Goal: Information Seeking & Learning: Learn about a topic

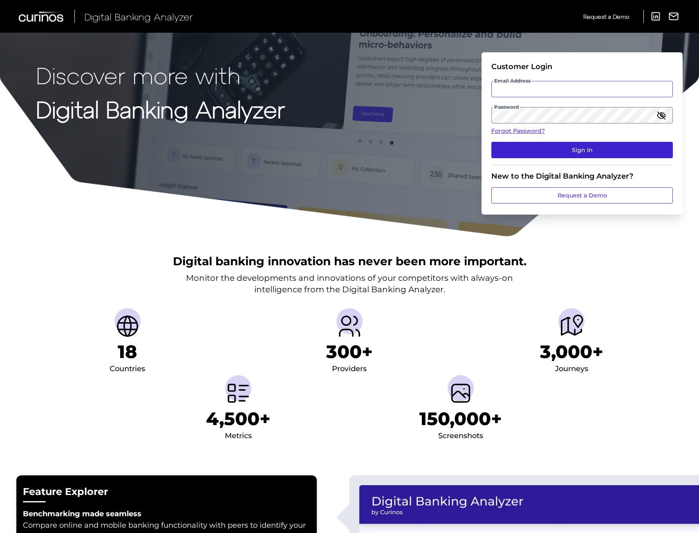
type input "[PERSON_NAME][EMAIL_ADDRESS][PERSON_NAME][DOMAIN_NAME]"
click at [561, 155] on button "Sign In" at bounding box center [581, 150] width 181 height 16
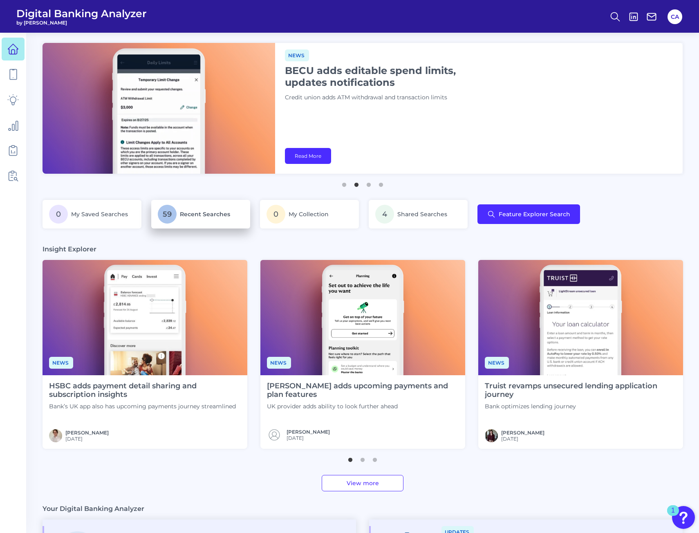
click at [229, 208] on p "59 Recent Searches" at bounding box center [201, 214] width 86 height 19
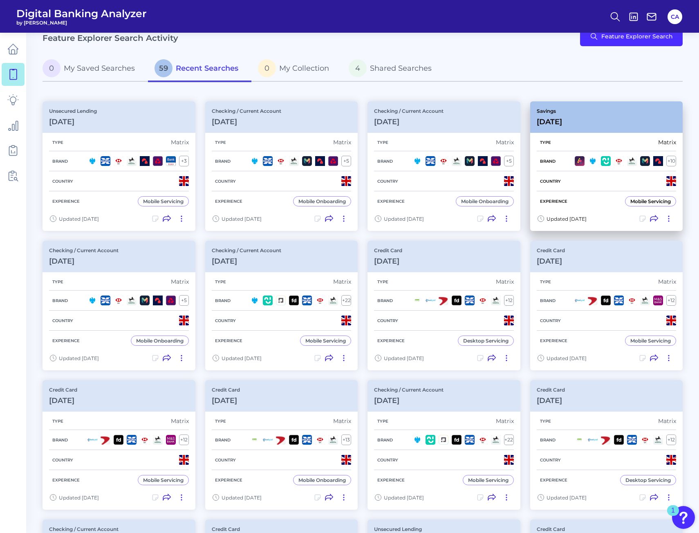
scroll to position [41, 0]
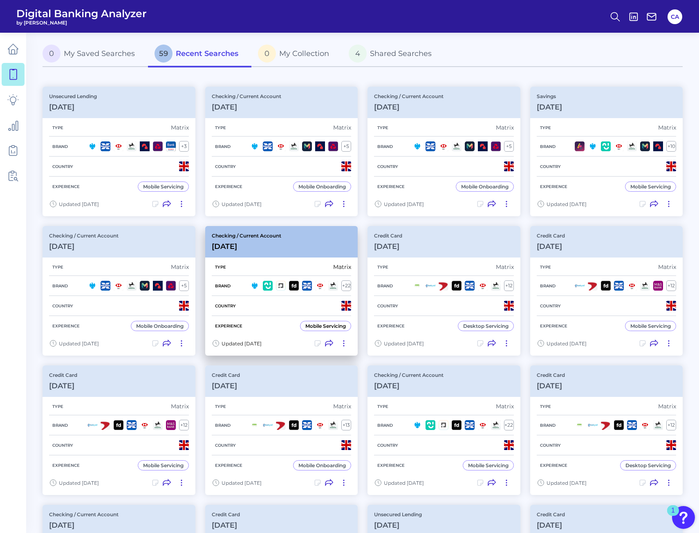
click at [301, 249] on div "Checking / Current Account [DATE]" at bounding box center [281, 241] width 153 height 31
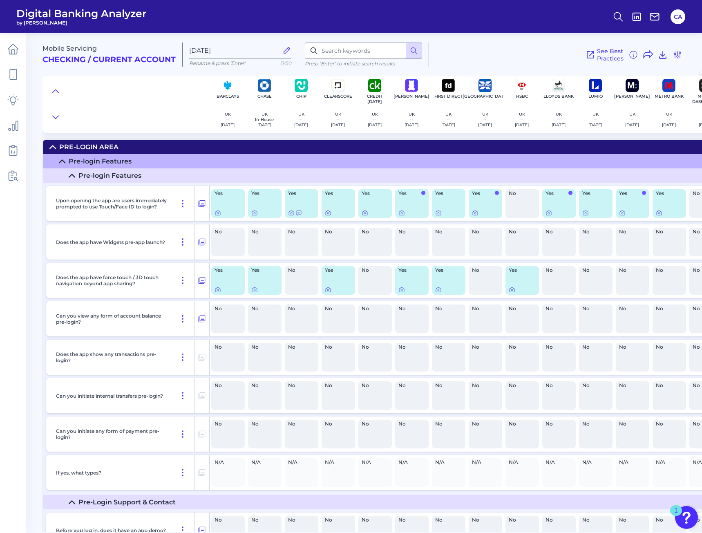
click at [332, 250] on div "No" at bounding box center [337, 242] width 33 height 29
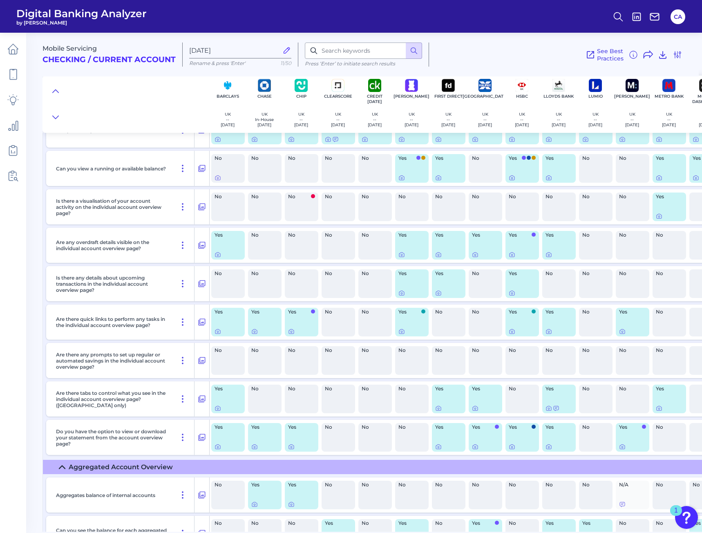
click at [270, 290] on div "No" at bounding box center [264, 283] width 33 height 29
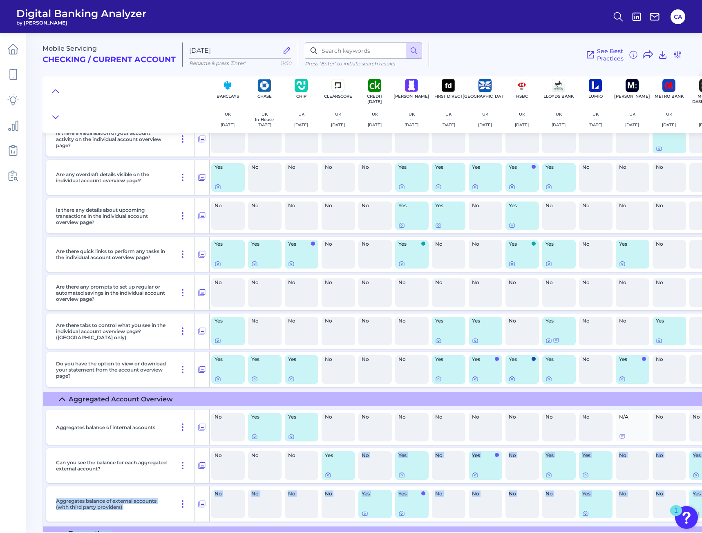
drag, startPoint x: 357, startPoint y: 528, endPoint x: 365, endPoint y: 527, distance: 8.3
click at [366, 527] on div "Home Screen & Navigation Has the mobile app had major updates that have signifi…" at bounding box center [661, 523] width 1236 height 2261
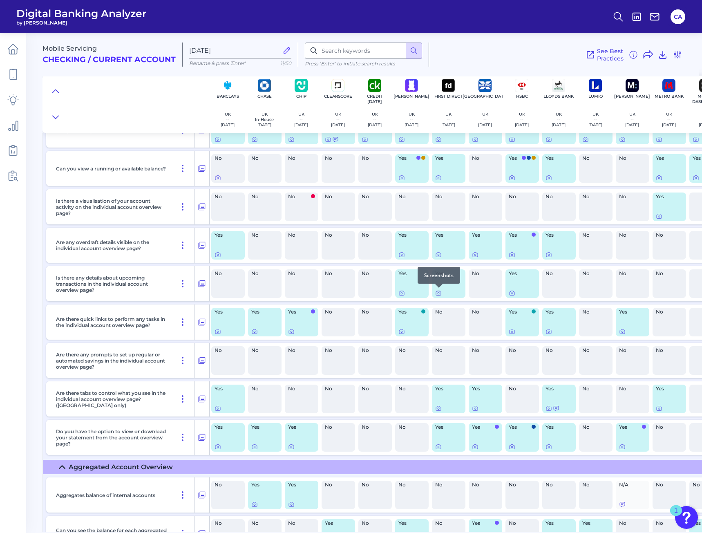
click at [438, 292] on icon at bounding box center [438, 293] width 7 height 7
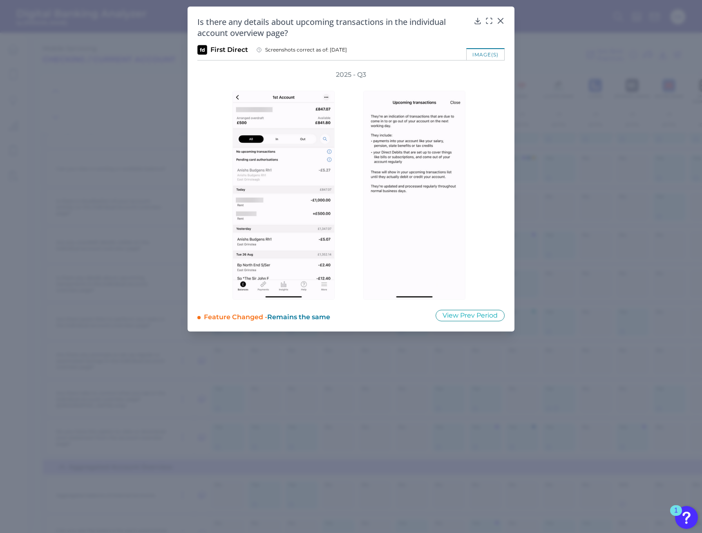
click at [509, 49] on div "Is there any details about upcoming transactions in the individual account over…" at bounding box center [350, 169] width 327 height 325
click at [503, 18] on icon at bounding box center [500, 20] width 5 height 5
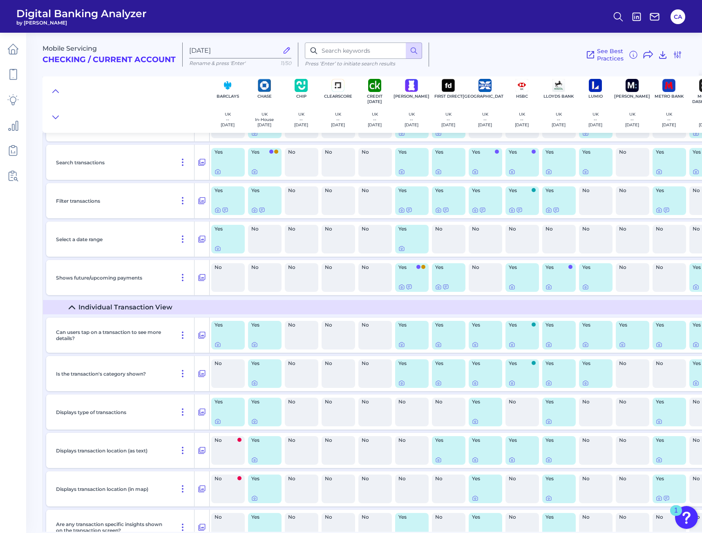
scroll to position [3845, 0]
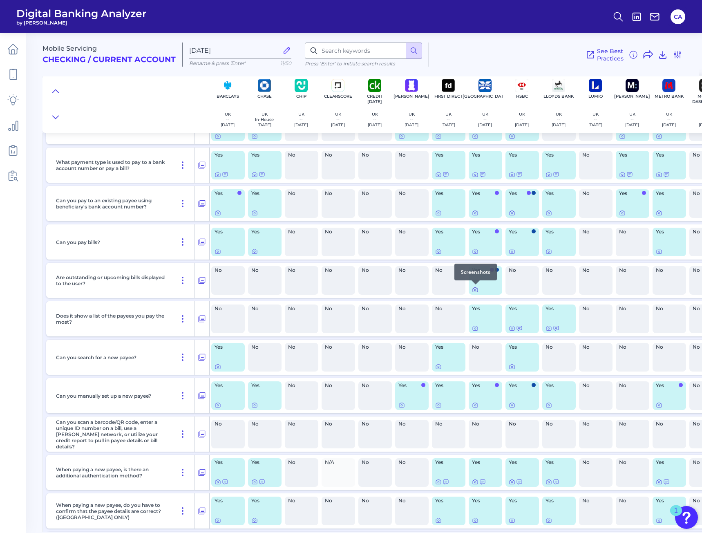
click at [473, 289] on icon at bounding box center [475, 289] width 7 height 7
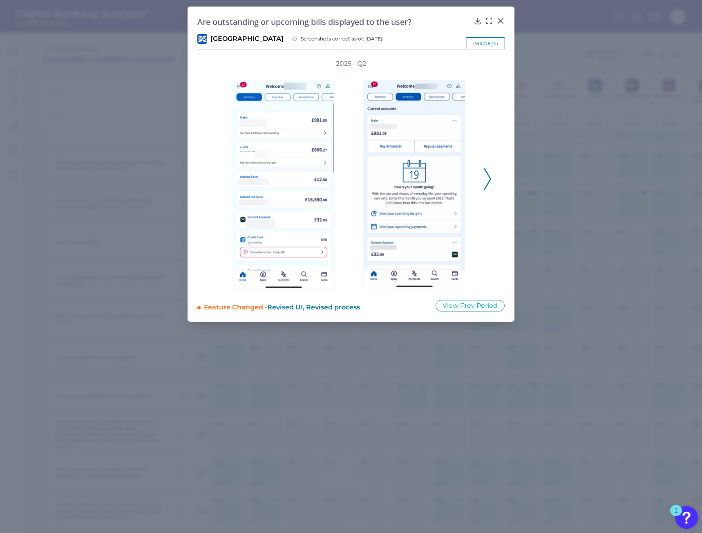
click at [492, 180] on div "2025 - Q2" at bounding box center [350, 174] width 307 height 230
click at [489, 181] on polyline at bounding box center [487, 178] width 6 height 21
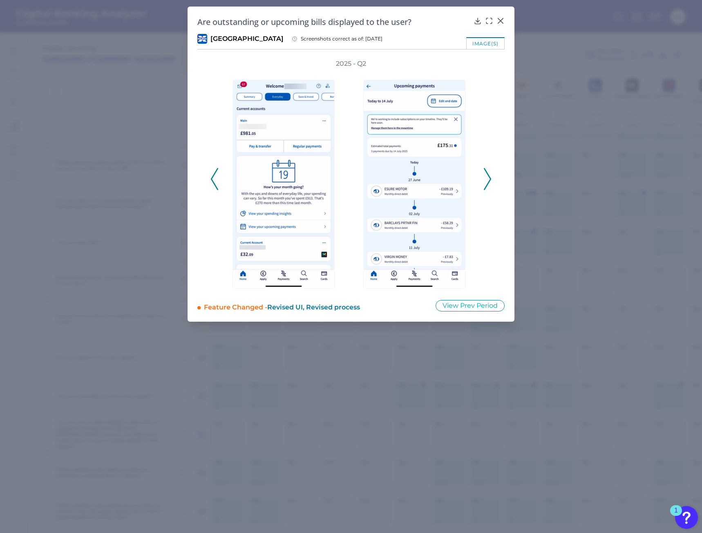
click at [489, 181] on polyline at bounding box center [487, 178] width 6 height 21
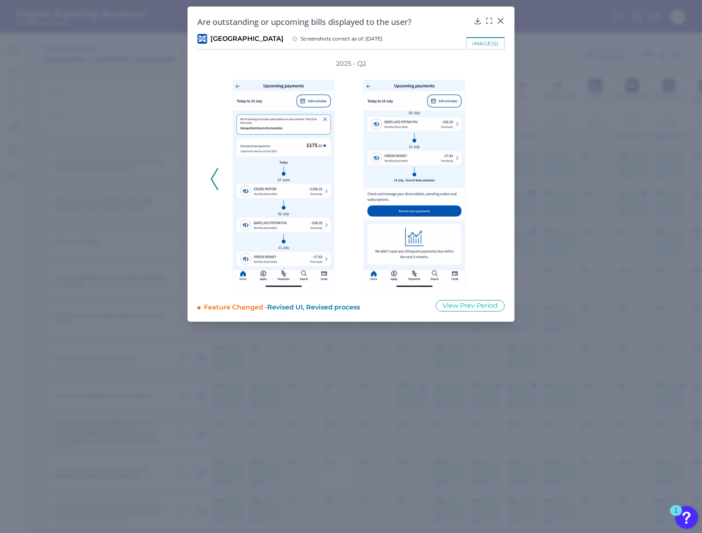
click at [489, 181] on div "2025 - Q2" at bounding box center [350, 174] width 281 height 230
click at [500, 21] on icon at bounding box center [500, 20] width 5 height 5
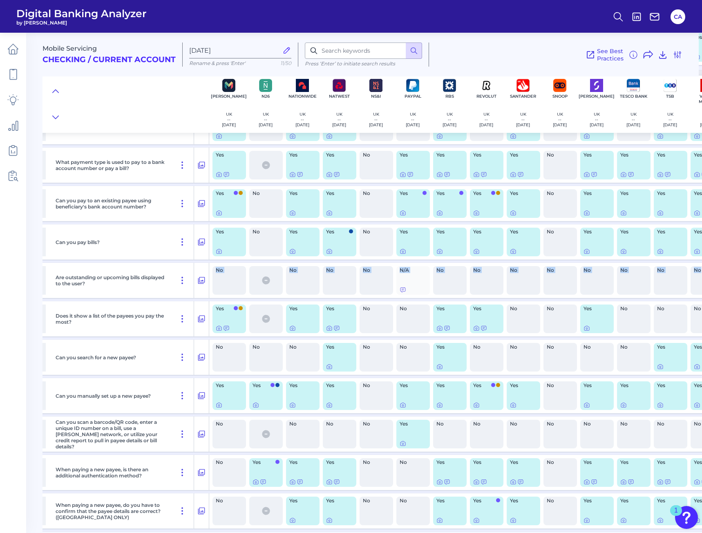
scroll to position [3845, 581]
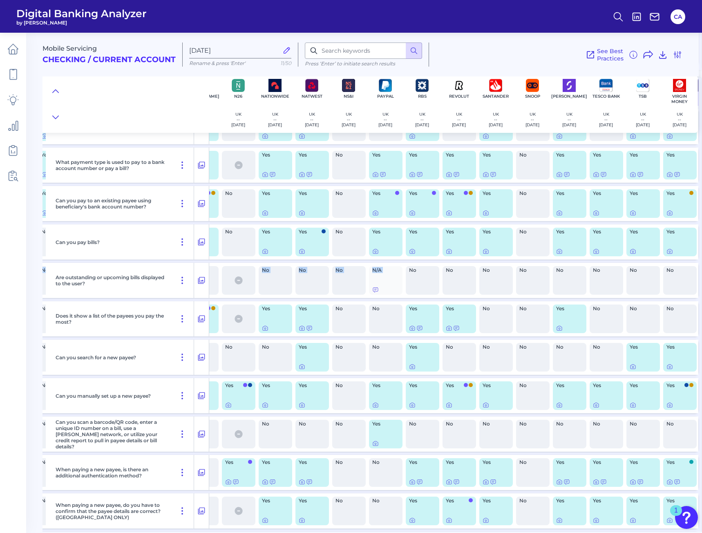
drag, startPoint x: 379, startPoint y: 284, endPoint x: 397, endPoint y: 290, distance: 18.5
click at [403, 290] on div "Are outstanding or upcoming bills displayed to the user? No No No No No No No Y…" at bounding box center [84, 280] width 1230 height 35
click at [369, 290] on div "N/A" at bounding box center [385, 280] width 33 height 29
click at [372, 290] on icon at bounding box center [375, 289] width 7 height 7
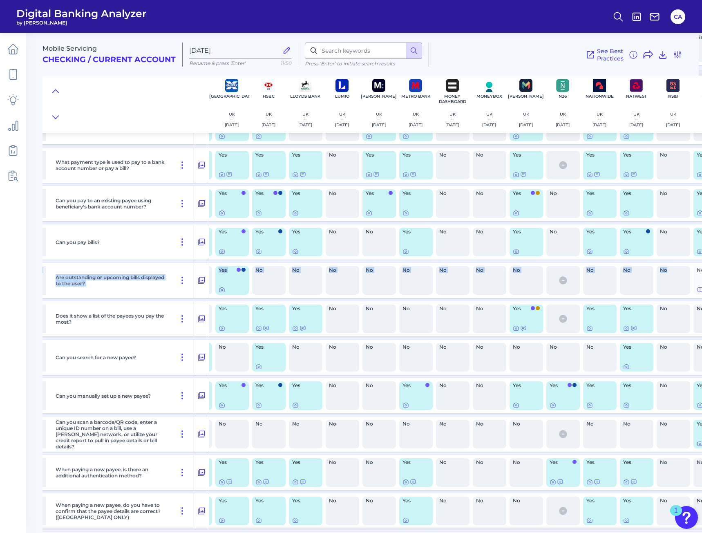
scroll to position [3845, 0]
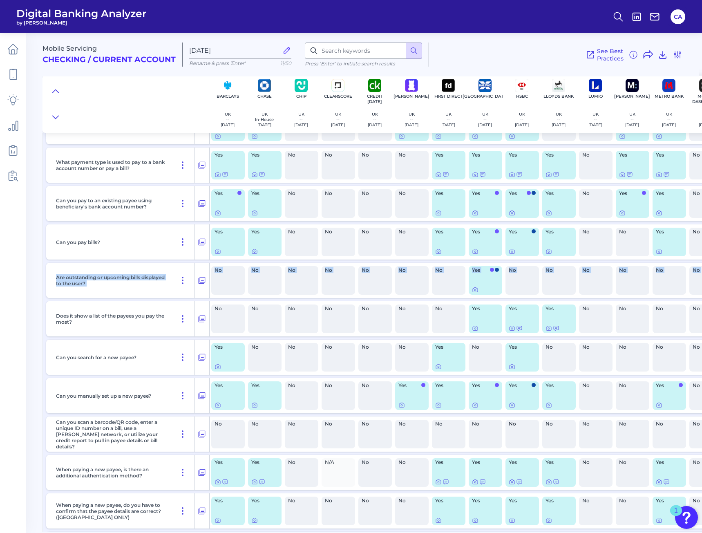
drag, startPoint x: 357, startPoint y: 282, endPoint x: -48, endPoint y: 279, distance: 405.2
click at [0, 279] on html "Digital Banking Analyzer by Curinos [GEOGRAPHIC_DATA] Mobile Servicing Checking…" at bounding box center [351, 266] width 702 height 533
click at [354, 269] on div "No" at bounding box center [337, 280] width 33 height 29
